Goal: Task Accomplishment & Management: Complete application form

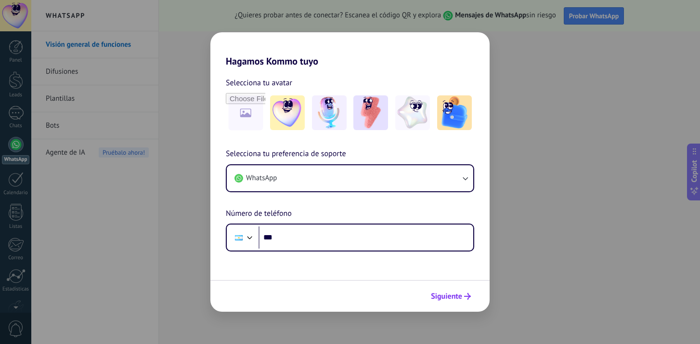
click at [460, 294] on span "Siguiente" at bounding box center [446, 296] width 31 height 7
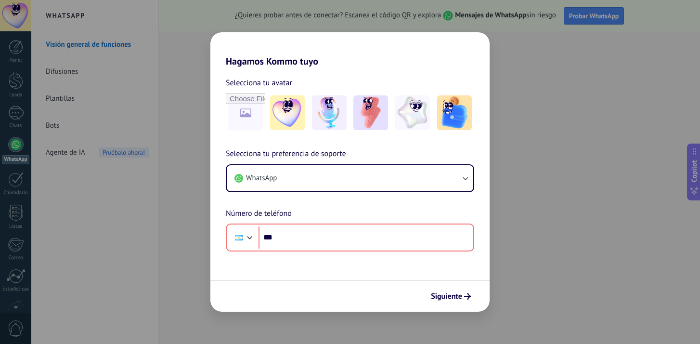
click at [197, 83] on div "Hagamos Kommo tuyo Selecciona tu avatar Selecciona tu preferencia de soporte Wh…" at bounding box center [350, 172] width 700 height 344
click at [458, 296] on span "Siguiente" at bounding box center [446, 296] width 31 height 7
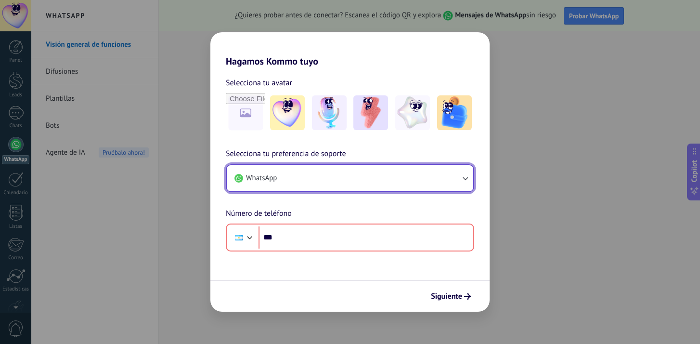
click at [413, 182] on button "WhatsApp" at bounding box center [350, 178] width 246 height 26
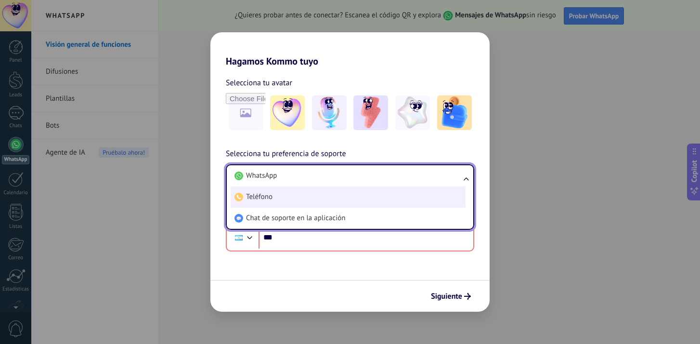
click at [406, 203] on li "Teléfono" at bounding box center [347, 196] width 235 height 21
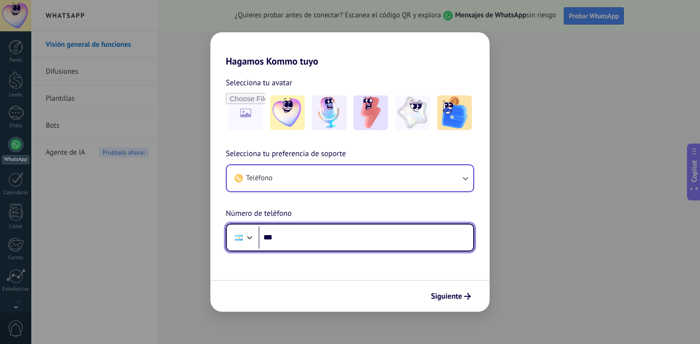
click at [390, 239] on input "***" at bounding box center [365, 237] width 215 height 22
type input "**********"
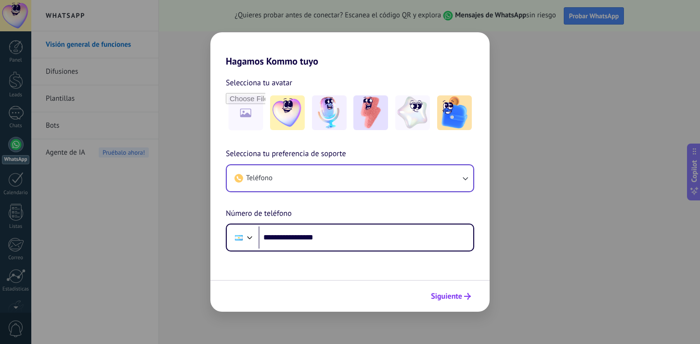
click at [431, 295] on span "Siguiente" at bounding box center [446, 296] width 31 height 7
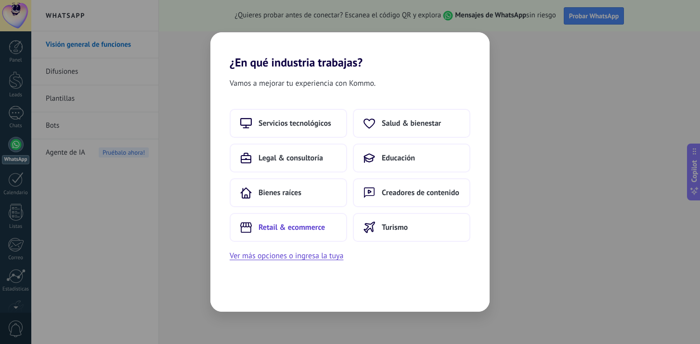
click at [324, 231] on span "Retail & ecommerce" at bounding box center [291, 227] width 66 height 10
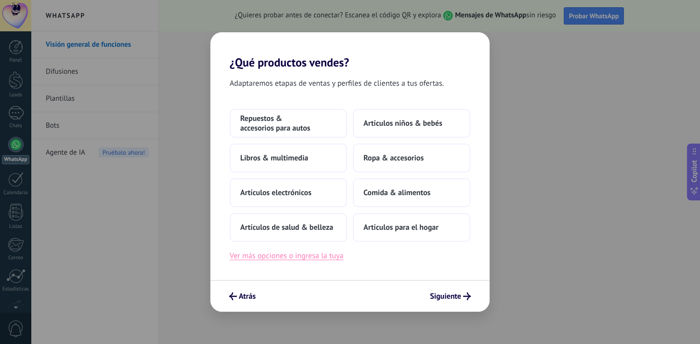
click at [327, 255] on button "Ver más opciones o ingresa la tuya" at bounding box center [287, 255] width 114 height 13
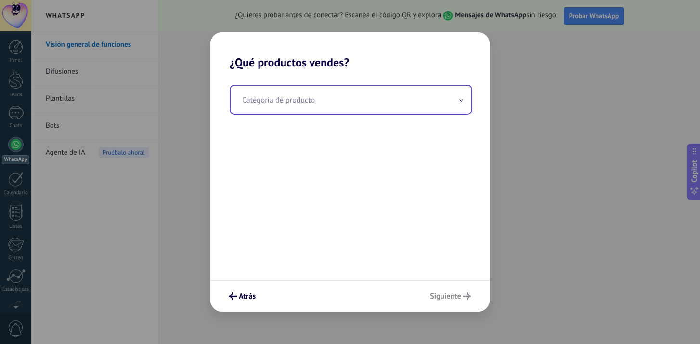
click at [332, 106] on input "text" at bounding box center [350, 100] width 241 height 28
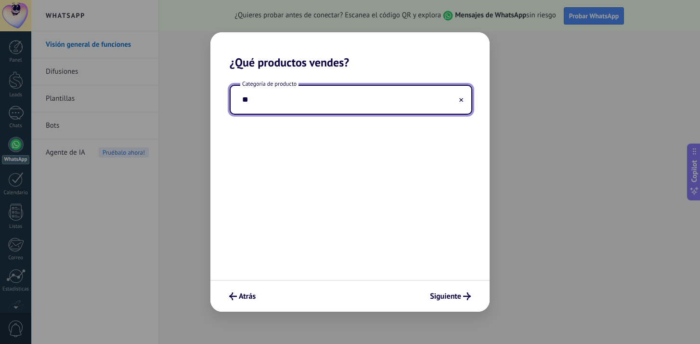
type input "*"
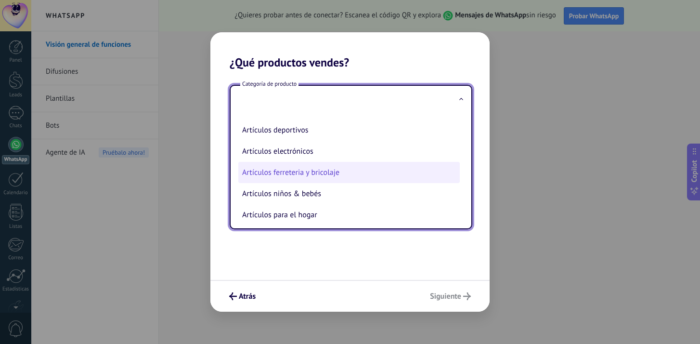
scroll to position [23, 0]
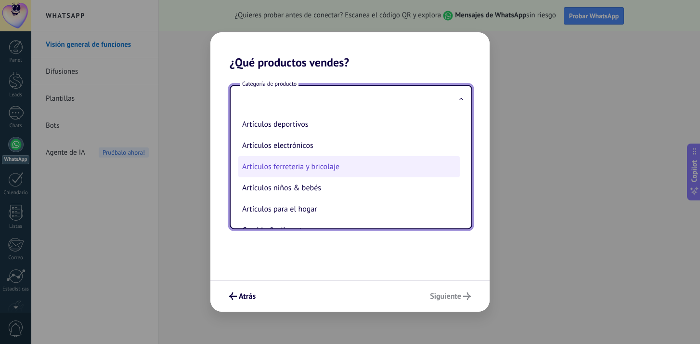
click at [324, 166] on li "Artículos ferreteria y bricolaje" at bounding box center [348, 166] width 221 height 21
type input "**********"
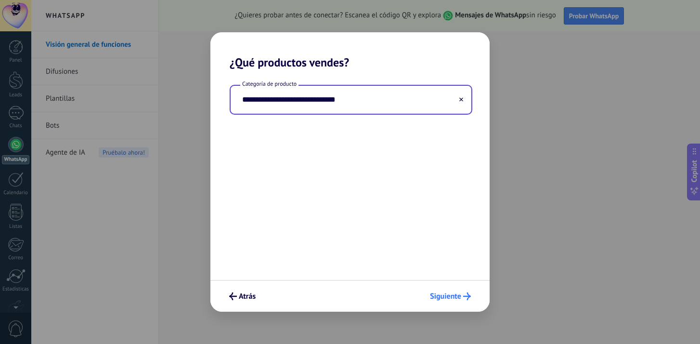
click at [448, 293] on span "Siguiente" at bounding box center [445, 296] width 31 height 7
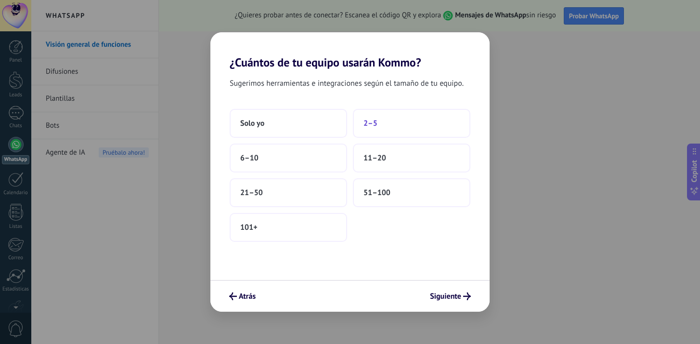
click at [418, 124] on button "2–5" at bounding box center [411, 123] width 117 height 29
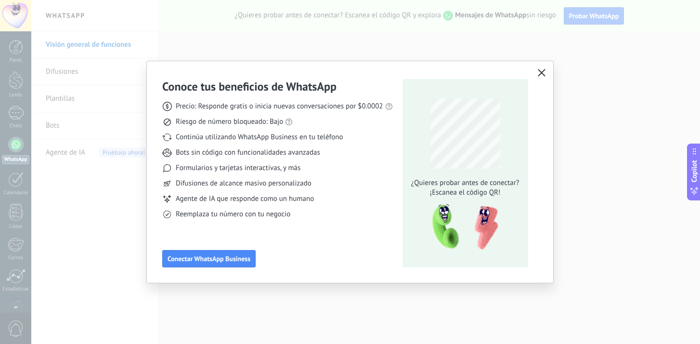
click at [543, 68] on button "button" at bounding box center [541, 72] width 13 height 13
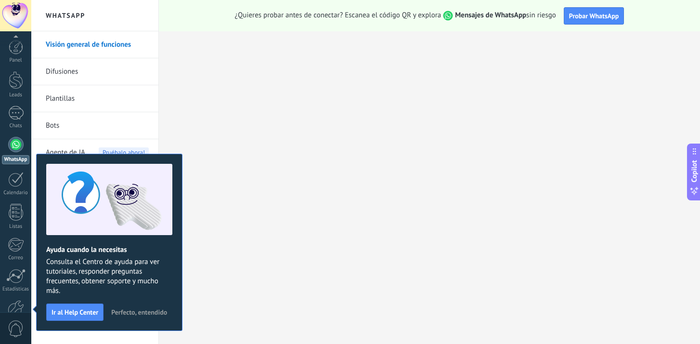
scroll to position [57, 0]
